Goal: Transaction & Acquisition: Purchase product/service

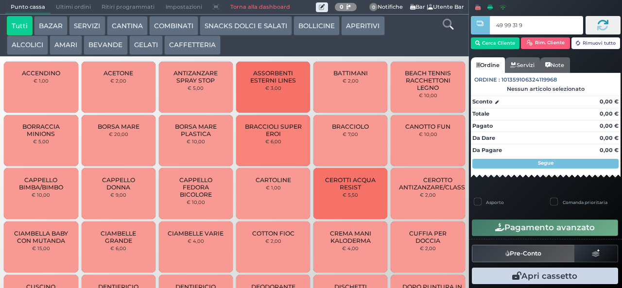
type input "49 99 31 95"
click at [143, 55] on button "GELATI" at bounding box center [146, 44] width 34 height 19
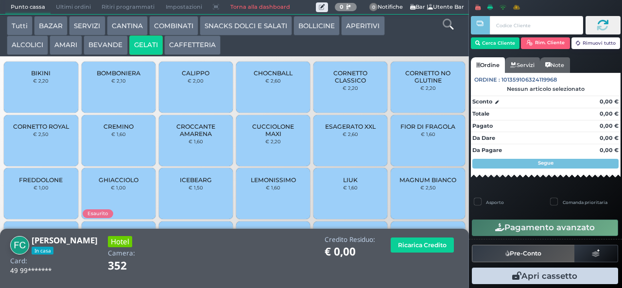
click at [143, 43] on button "GELATI" at bounding box center [146, 44] width 34 height 19
click at [340, 84] on span "CORNETTO CLASSICO" at bounding box center [351, 77] width 58 height 15
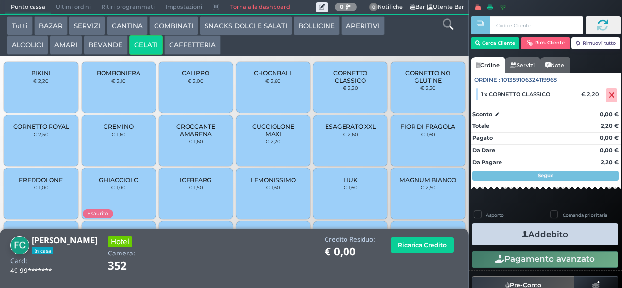
click at [343, 184] on span "LIUK" at bounding box center [350, 180] width 15 height 7
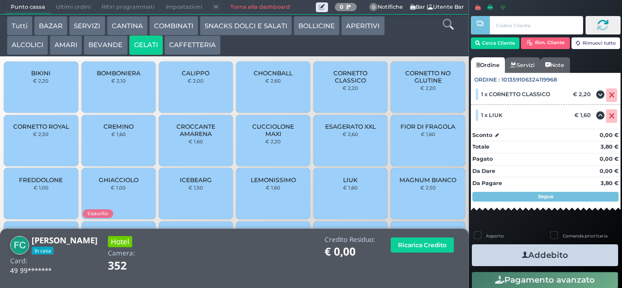
click at [508, 263] on button "Addebito" at bounding box center [545, 256] width 146 height 22
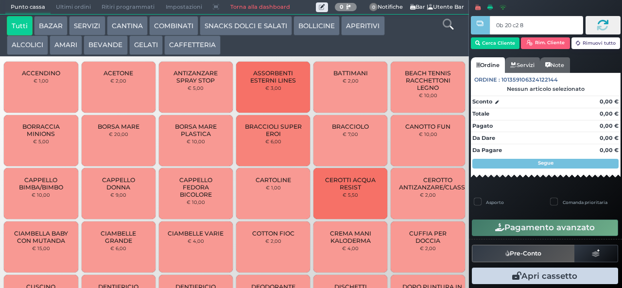
type input "0b 20 c2 8b"
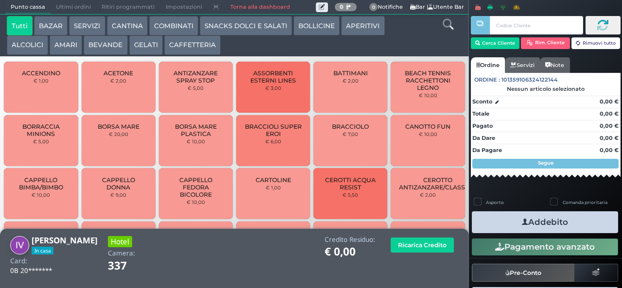
click at [145, 42] on button "GELATI" at bounding box center [146, 44] width 34 height 19
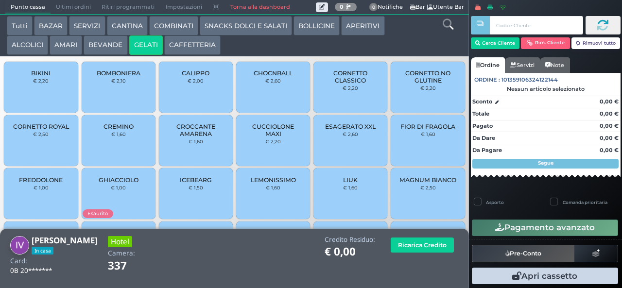
click at [343, 84] on span "CORNETTO CLASSICO" at bounding box center [351, 77] width 58 height 15
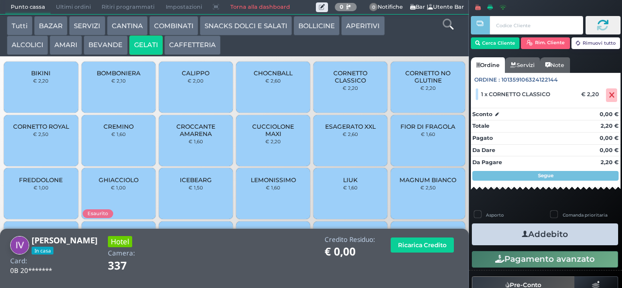
click at [583, 234] on button "Addebito" at bounding box center [545, 235] width 146 height 22
